Goal: Find specific page/section: Find specific page/section

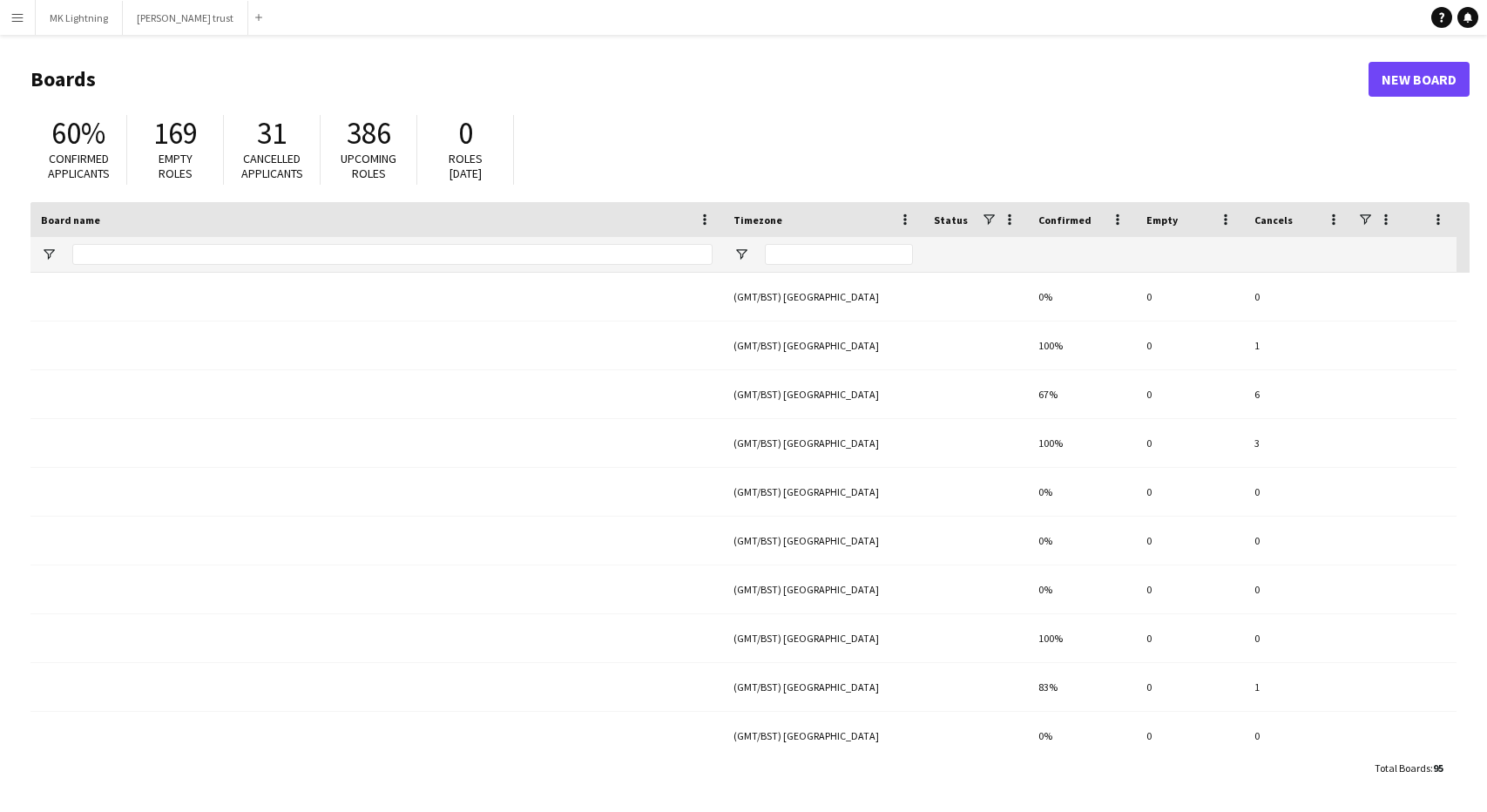
type input "****"
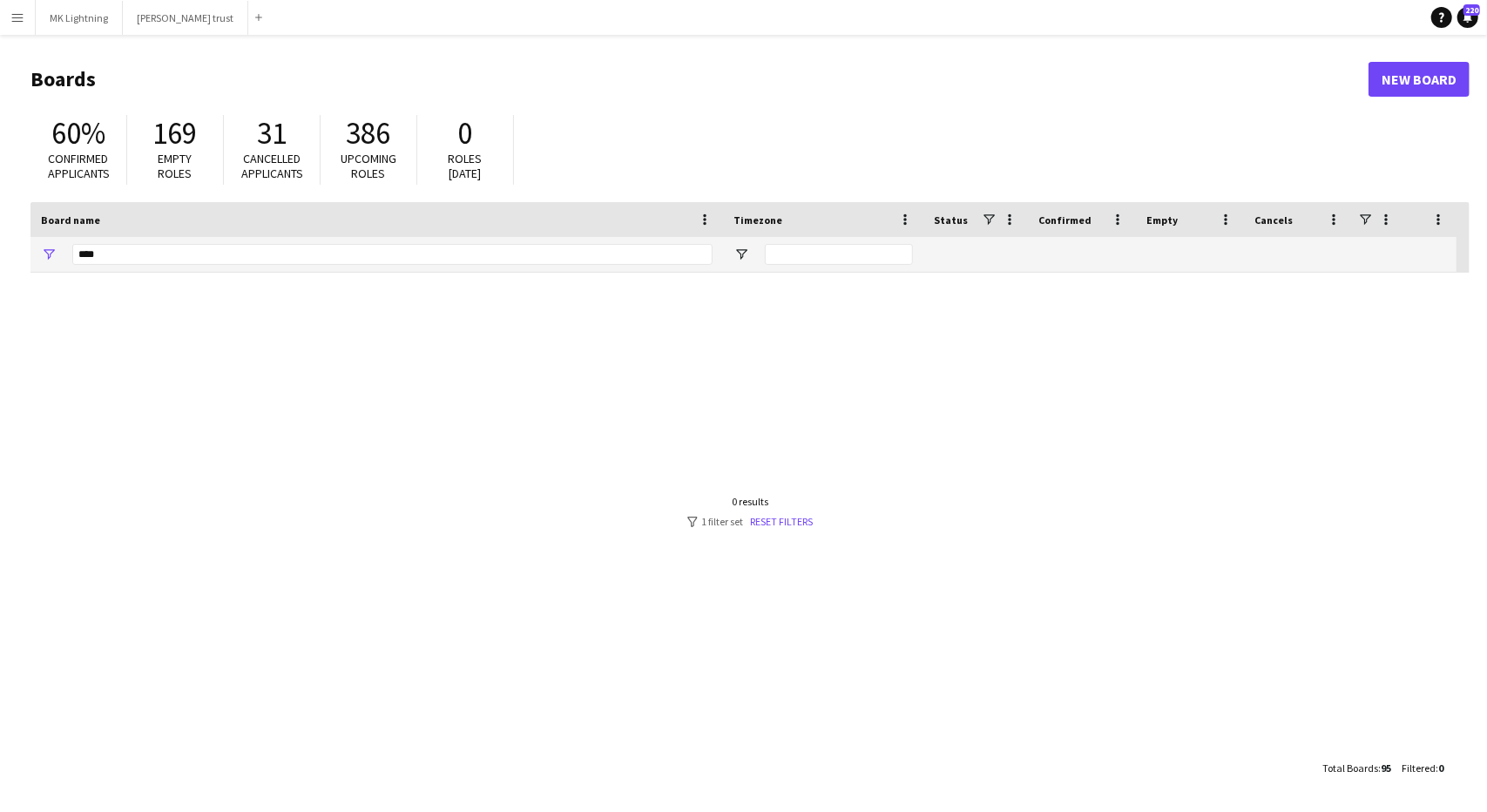
click at [20, 20] on app-icon "Menu" at bounding box center [17, 17] width 14 height 14
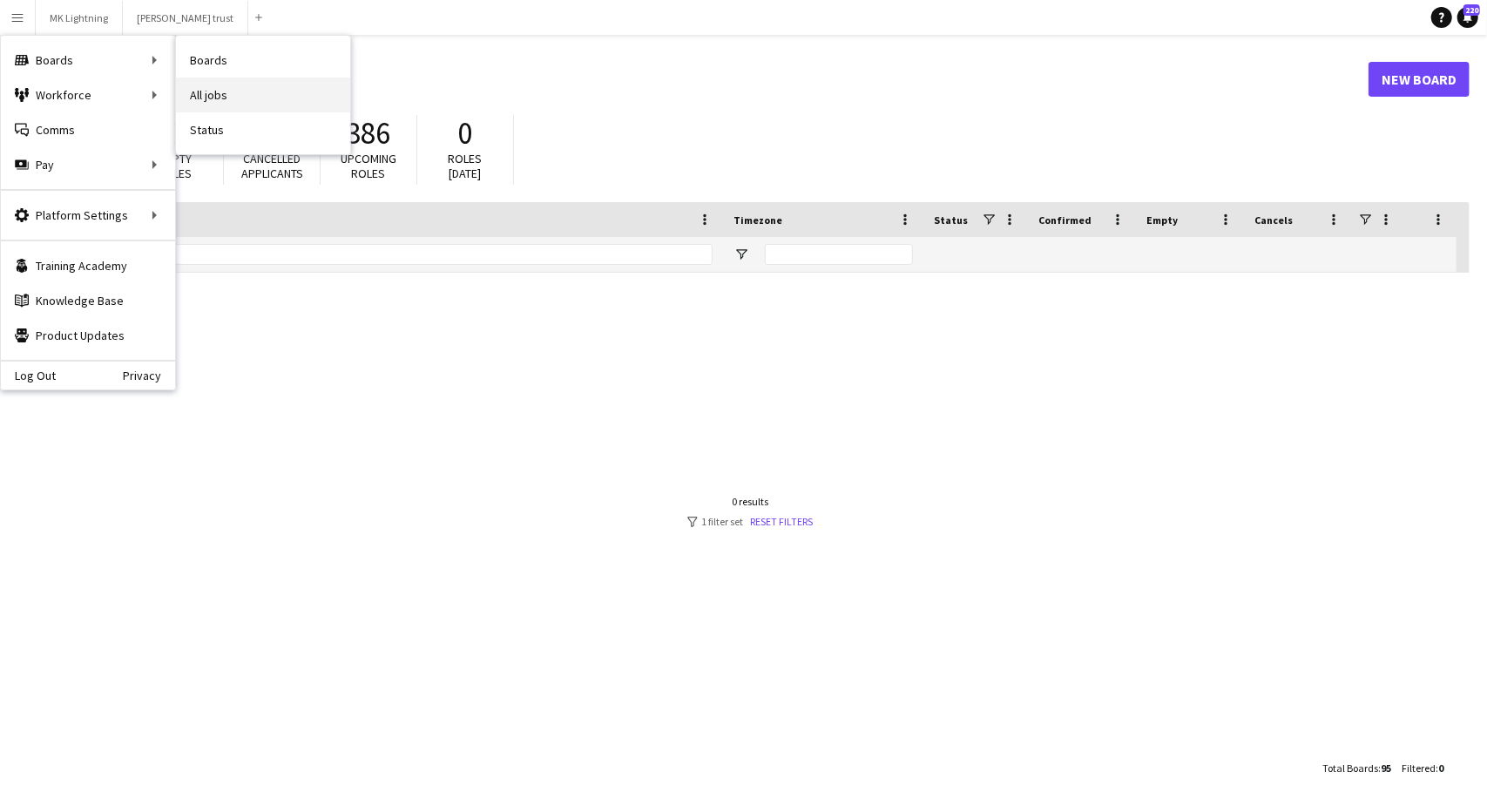
click at [207, 89] on link "All jobs" at bounding box center [262, 94] width 174 height 34
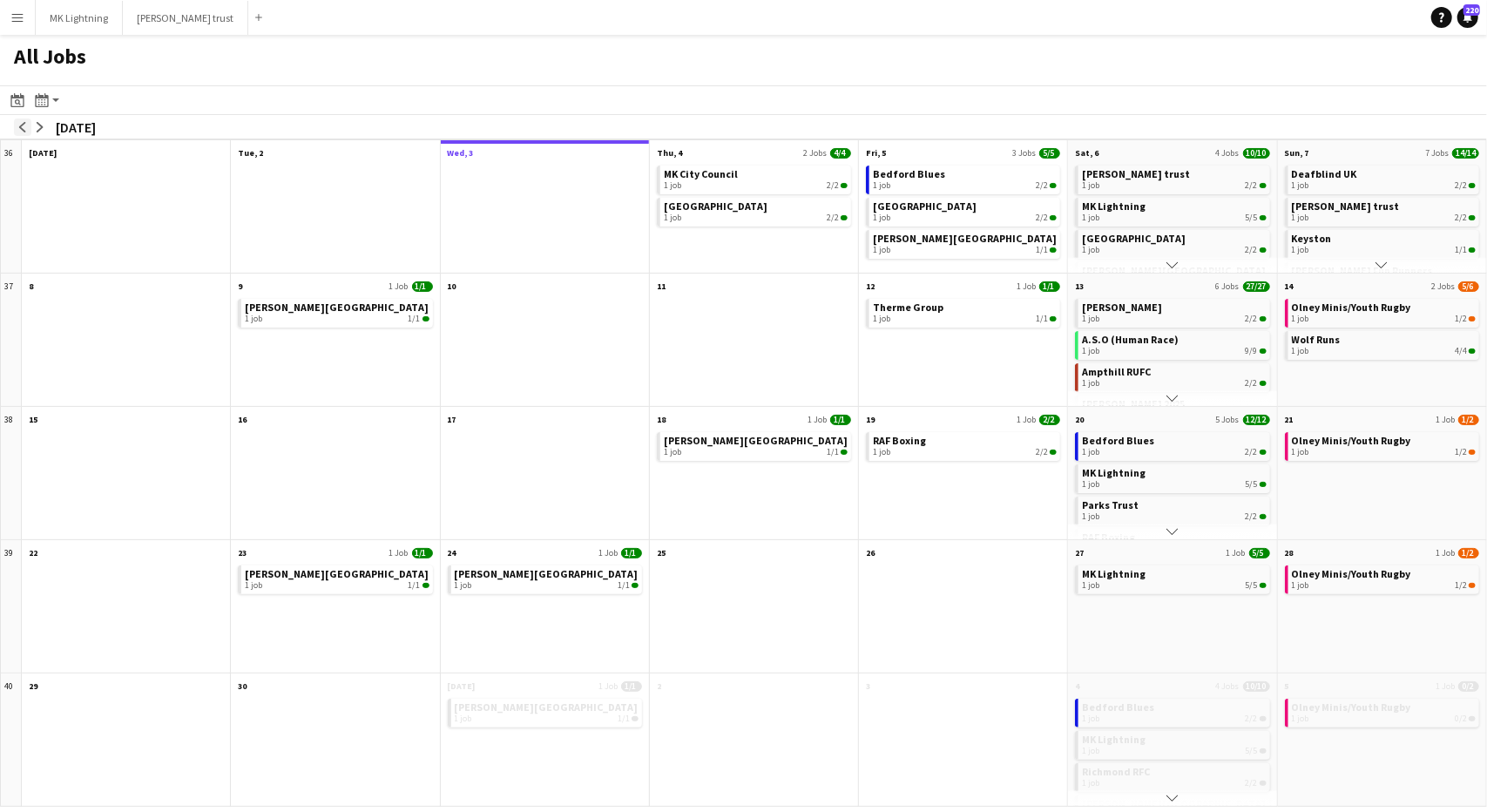
click at [20, 129] on app-icon "arrow-left" at bounding box center [22, 126] width 10 height 10
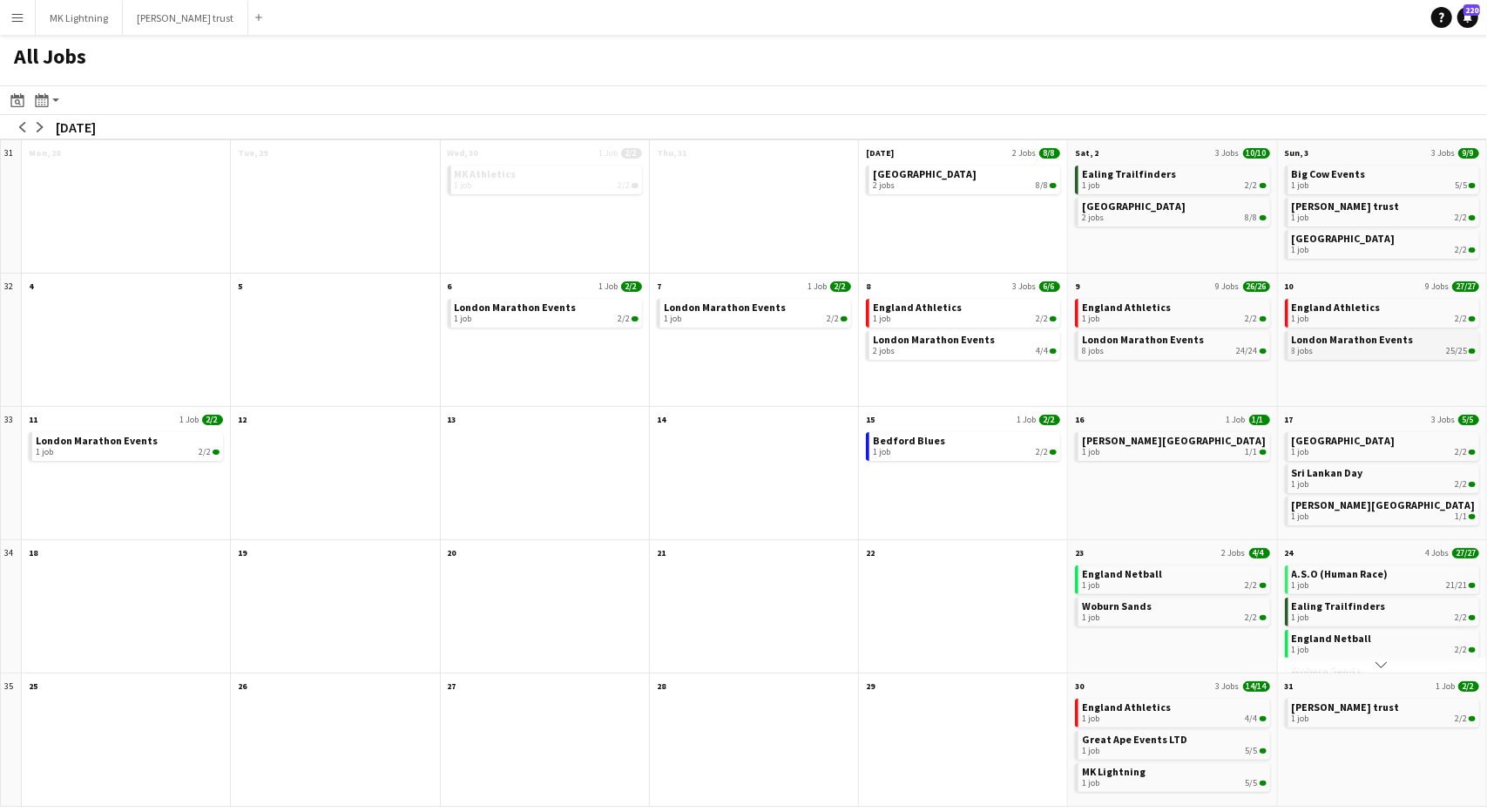
click at [1358, 346] on div "8 jobs 25/25" at bounding box center [1385, 351] width 184 height 10
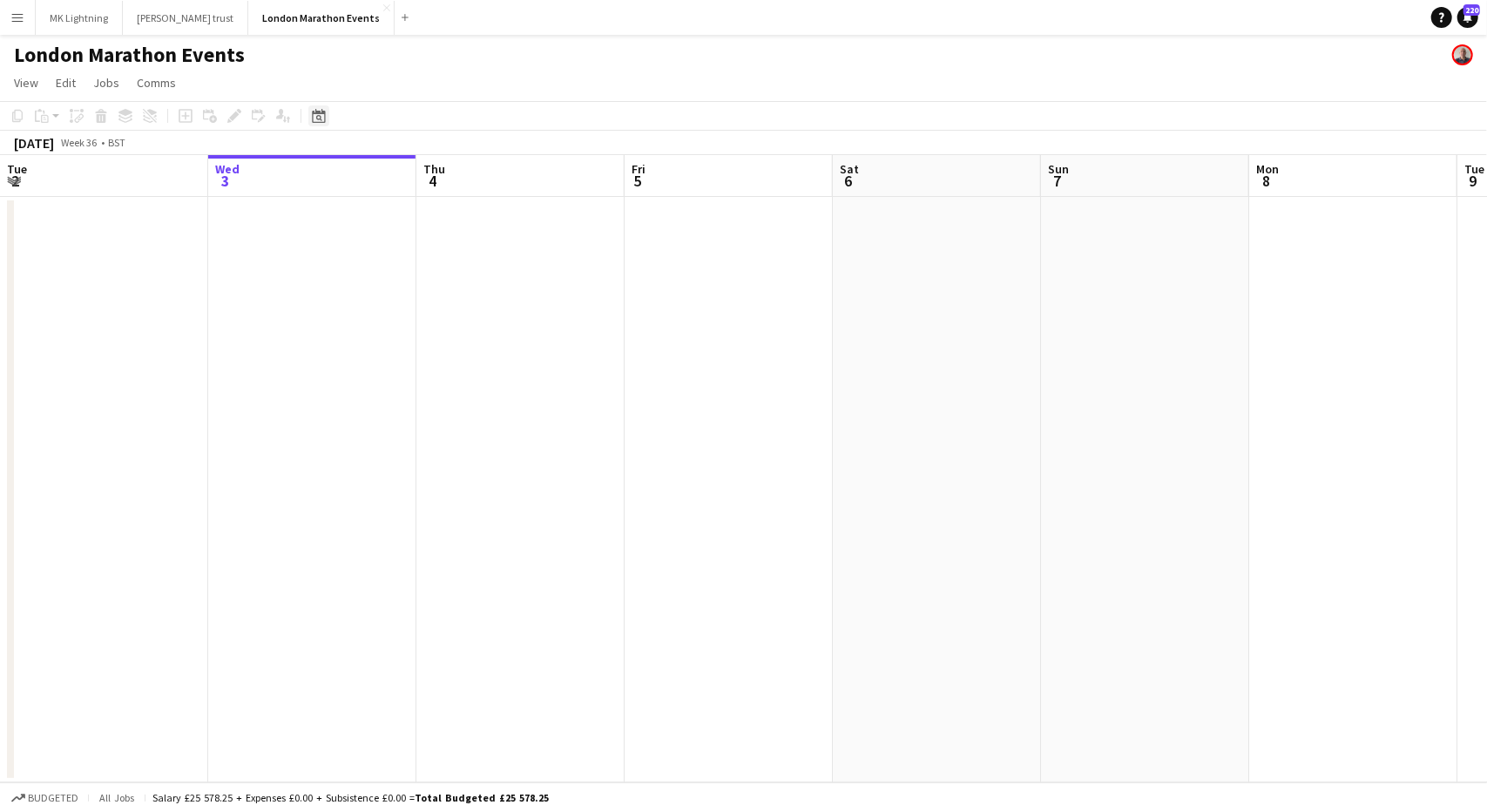
click at [312, 107] on div "Date picker" at bounding box center [318, 115] width 20 height 20
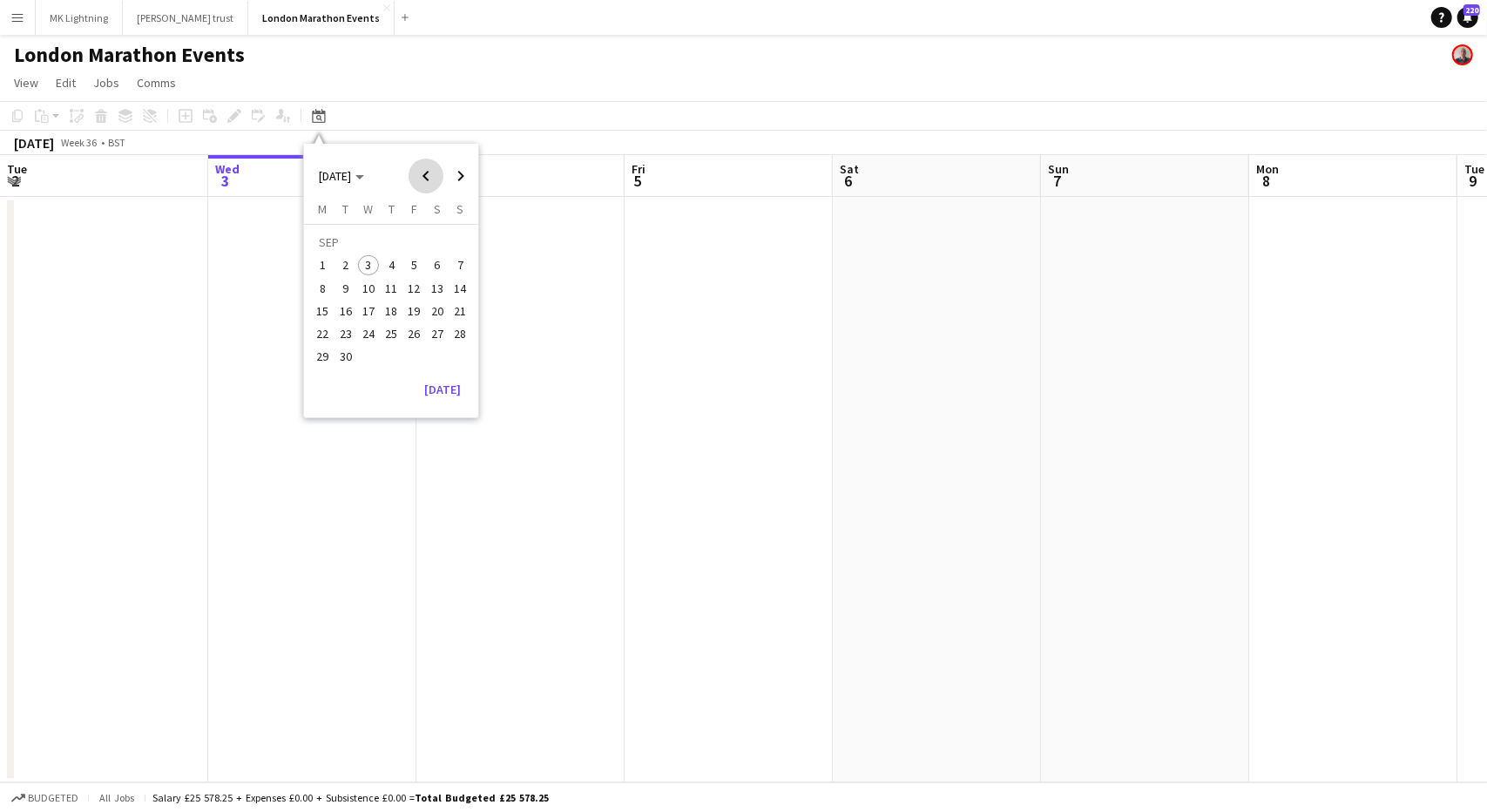
click at [422, 174] on span "Previous month" at bounding box center [425, 175] width 34 height 34
click at [459, 268] on span "10" at bounding box center [460, 270] width 20 height 20
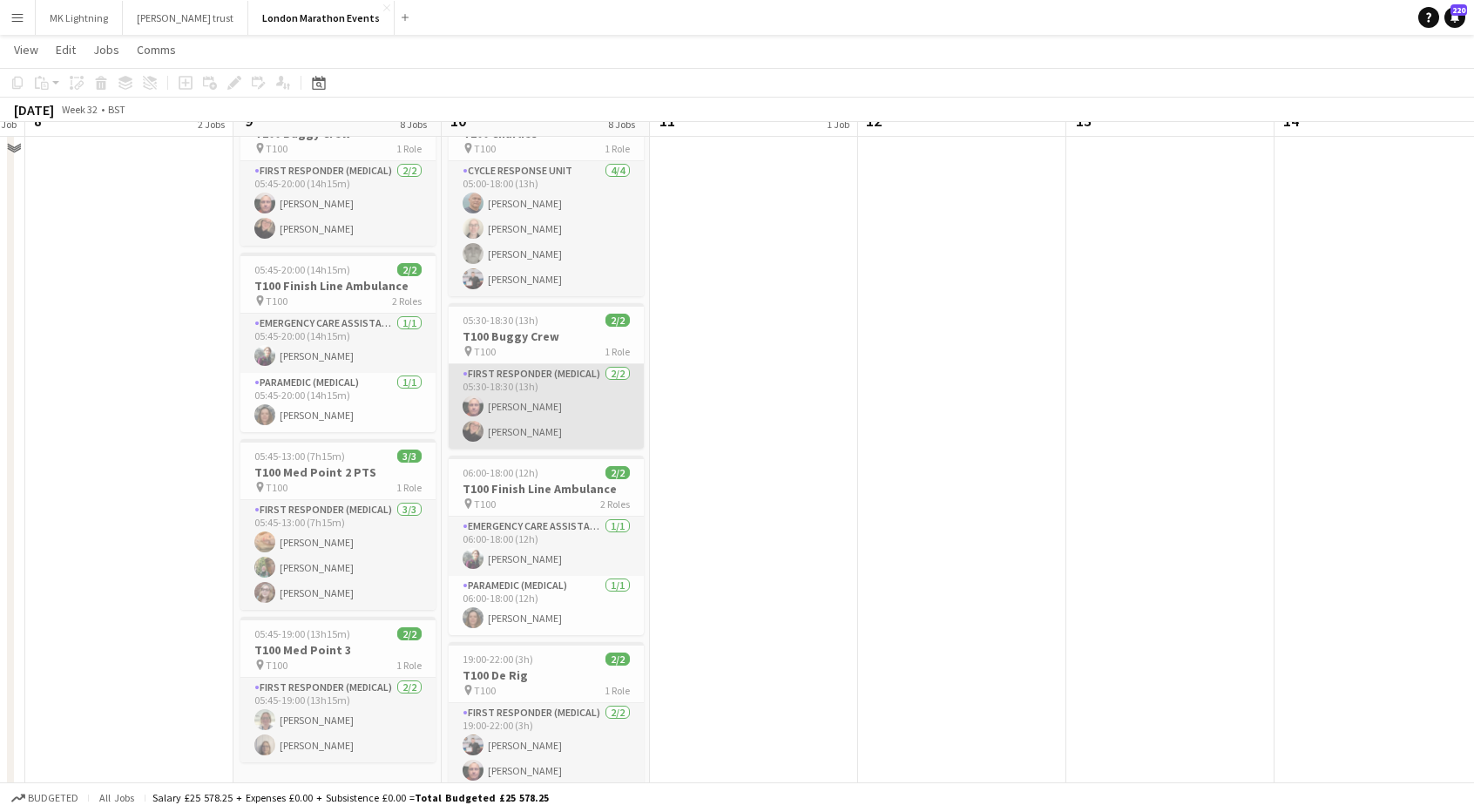
scroll to position [937, 0]
